Goal: Navigation & Orientation: Find specific page/section

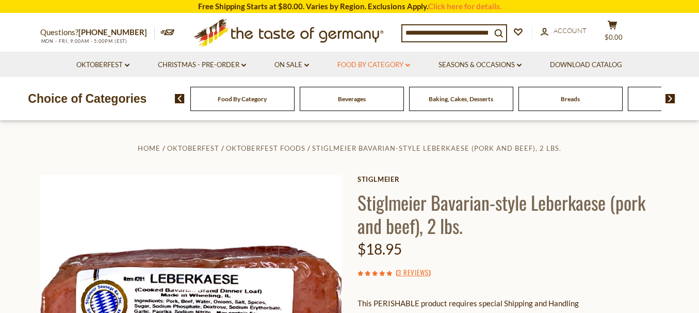
click at [406, 65] on link "Food By Category dropdown_arrow" at bounding box center [374, 64] width 73 height 11
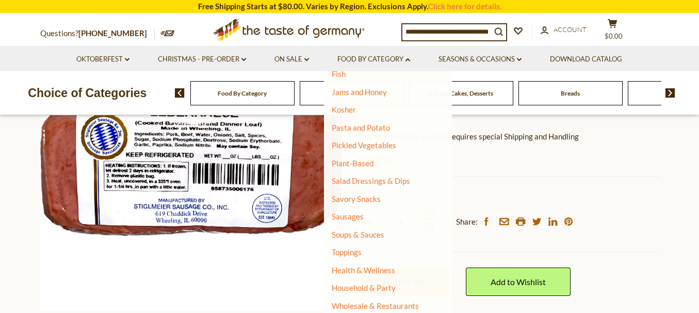
scroll to position [103, 0]
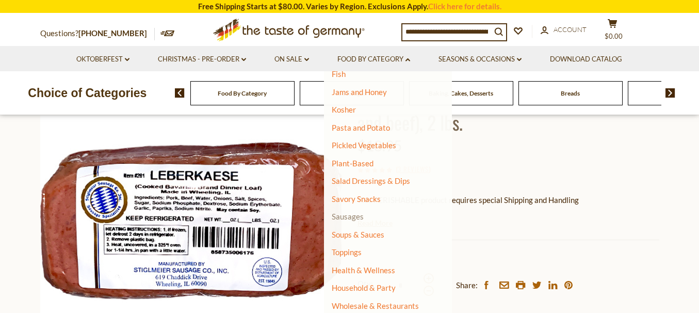
click at [357, 215] on link "Sausages" at bounding box center [348, 216] width 32 height 9
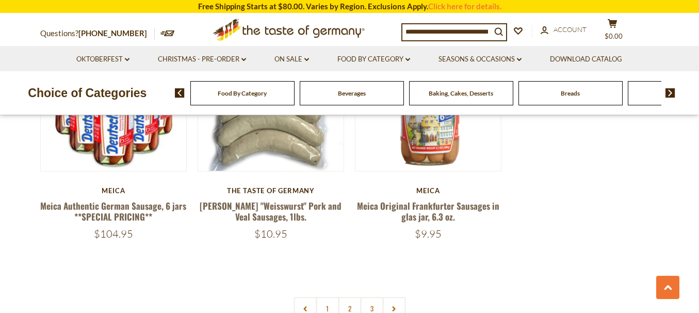
scroll to position [671, 0]
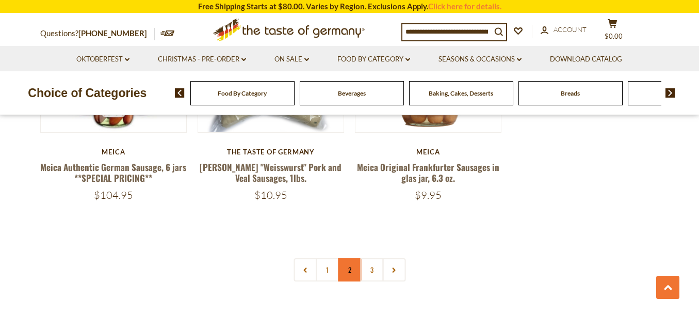
click at [351, 274] on link "2" at bounding box center [349, 269] width 23 height 23
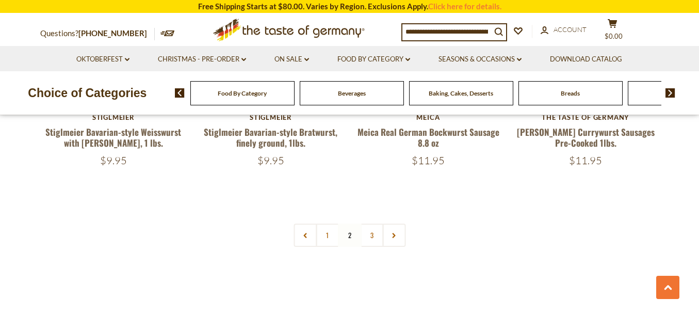
scroll to position [2479, 0]
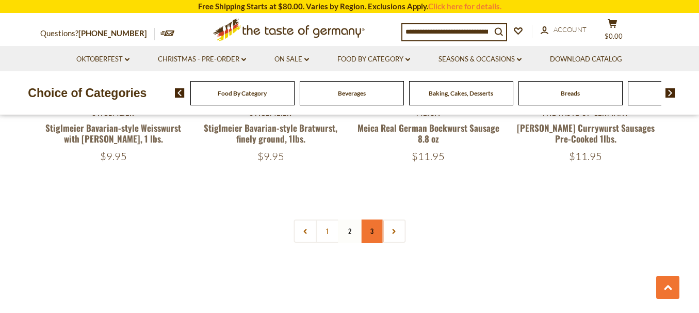
click at [373, 219] on link "3" at bounding box center [371, 230] width 23 height 23
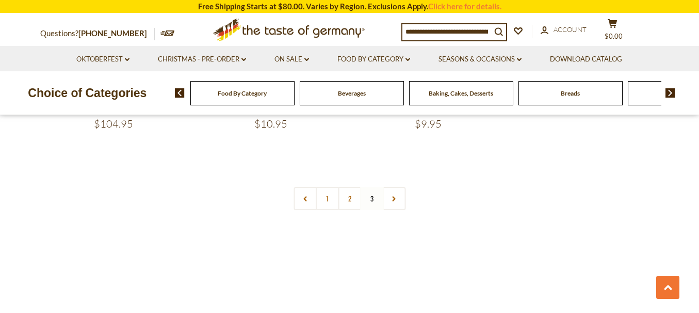
scroll to position [776, 0]
